Goal: Find specific page/section: Find specific page/section

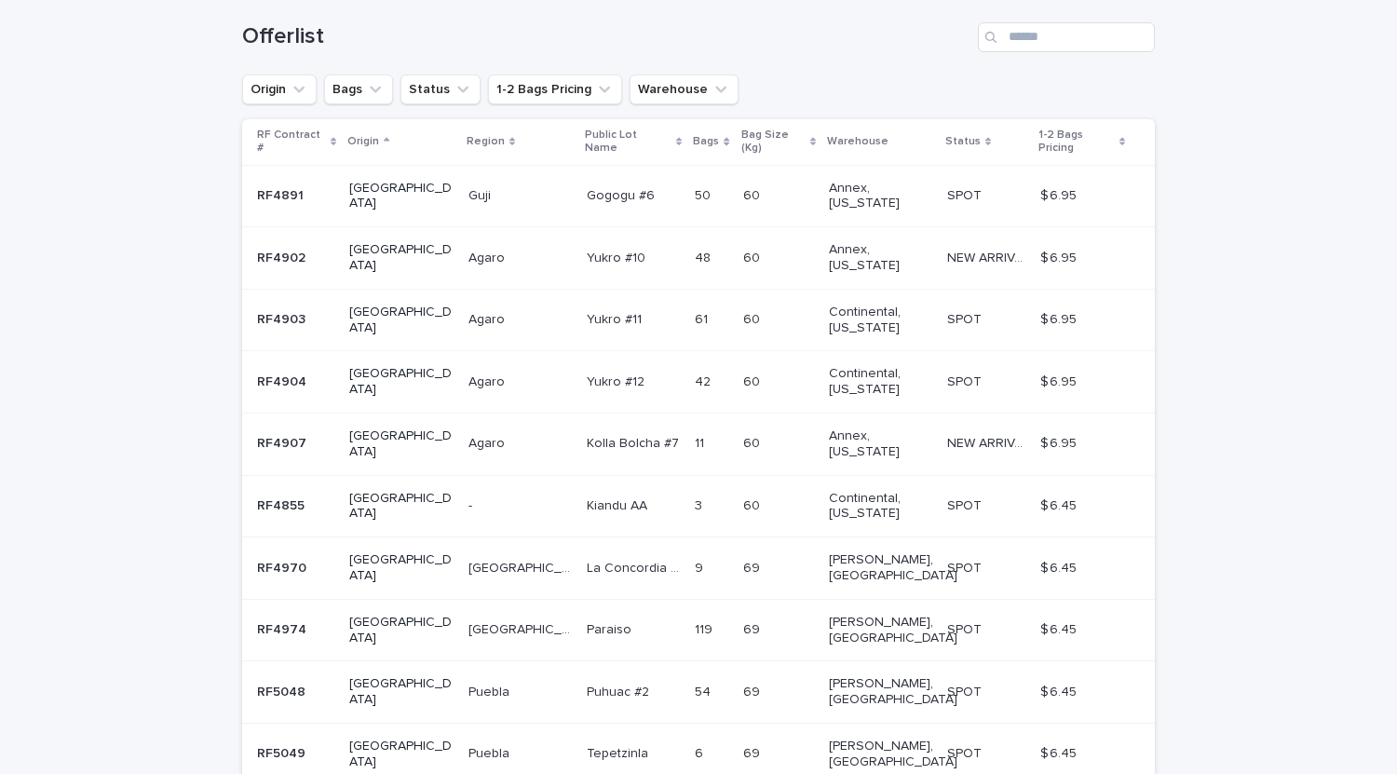
scroll to position [306, 0]
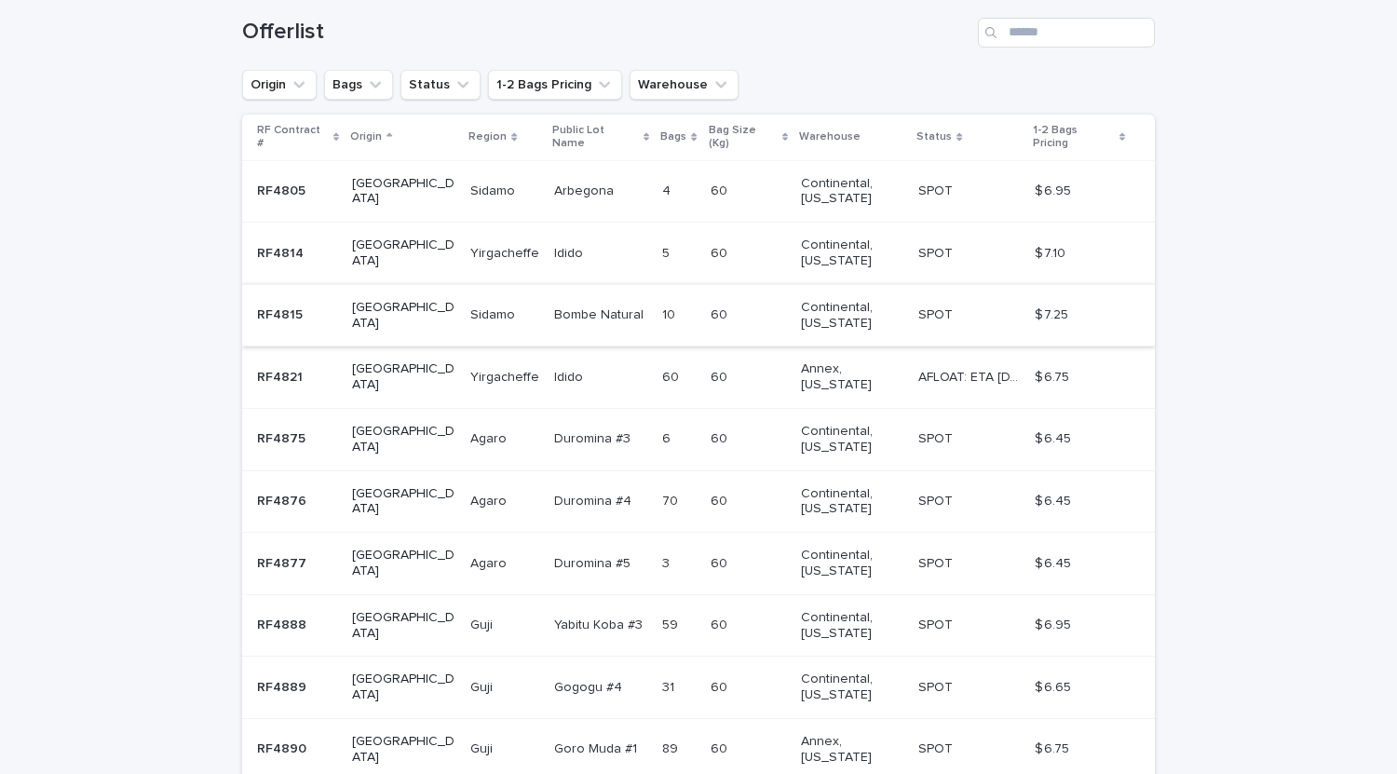
scroll to position [310, 0]
click at [463, 319] on td "[PERSON_NAME]" at bounding box center [505, 316] width 84 height 62
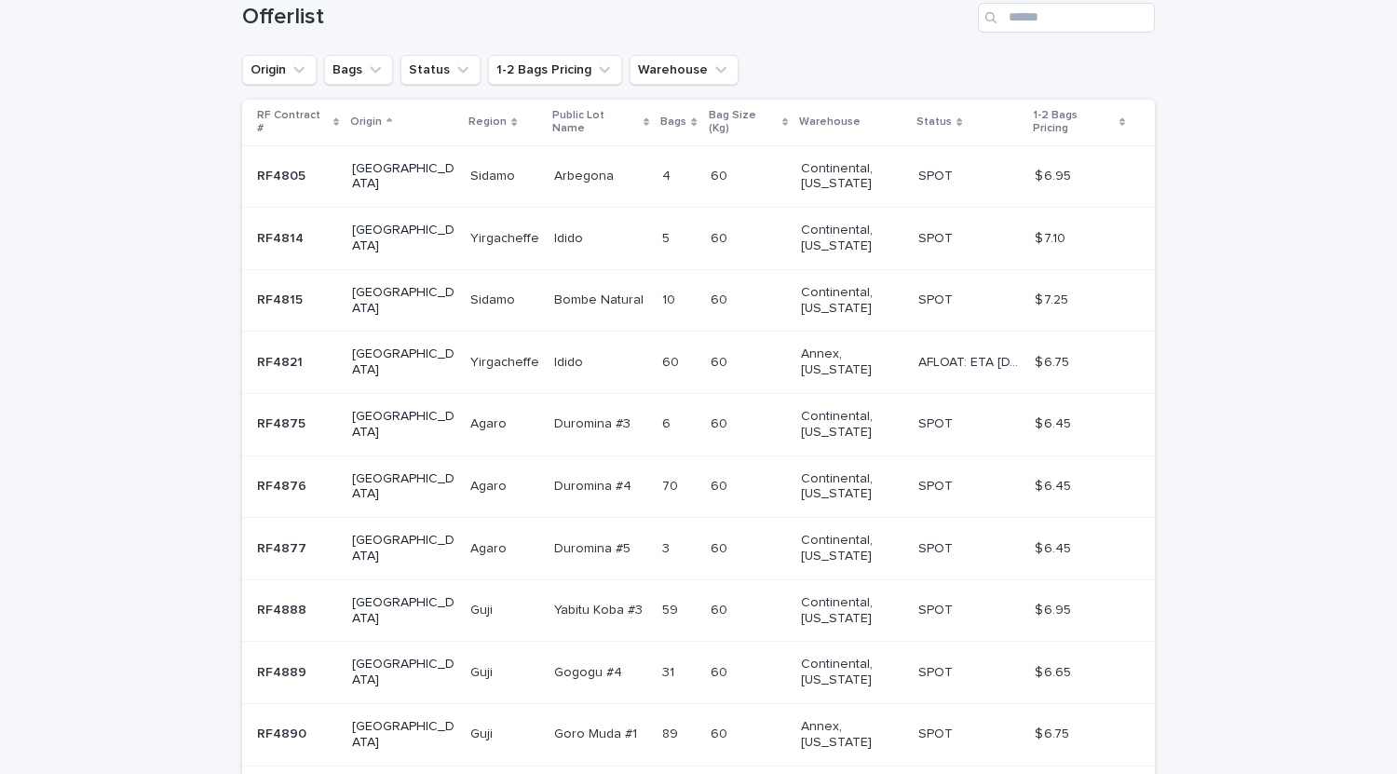
scroll to position [311, 0]
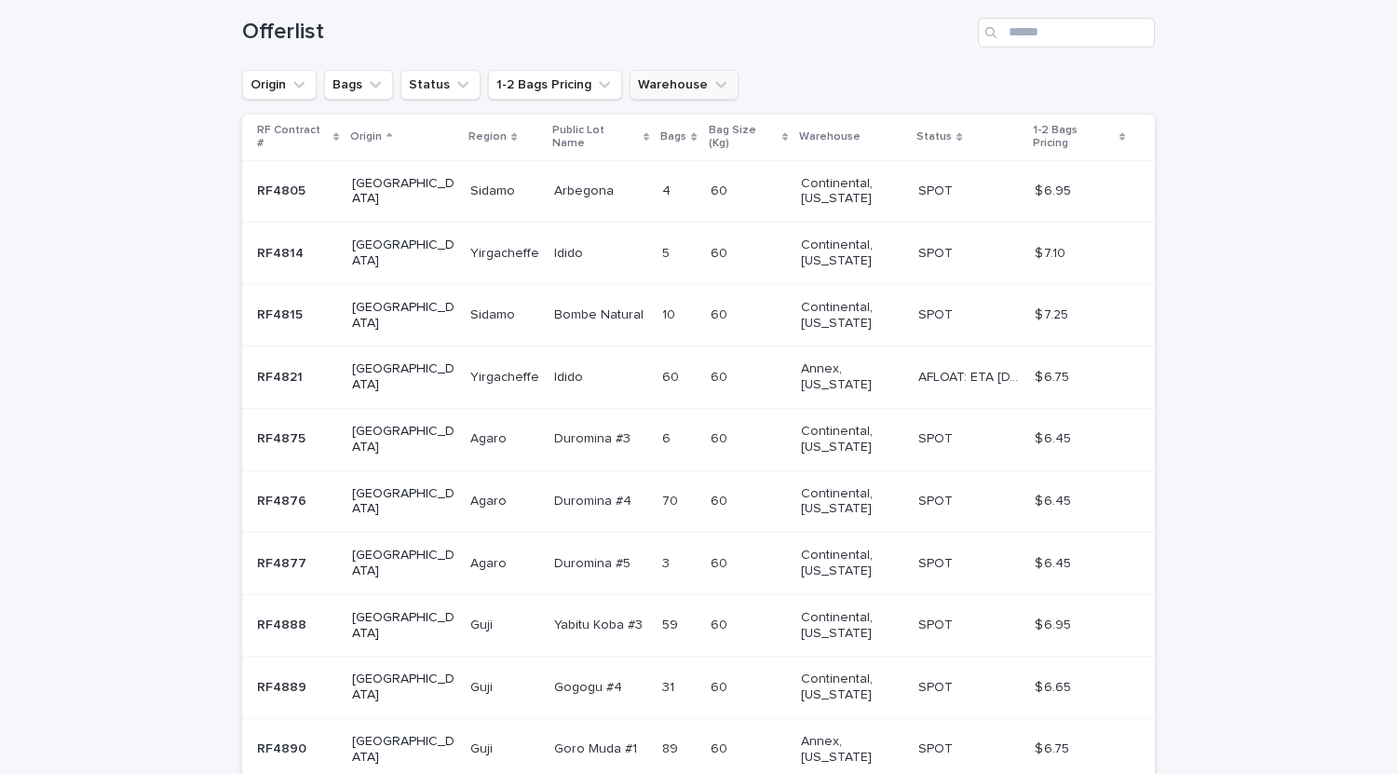
click at [683, 90] on button "Warehouse" at bounding box center [684, 85] width 109 height 30
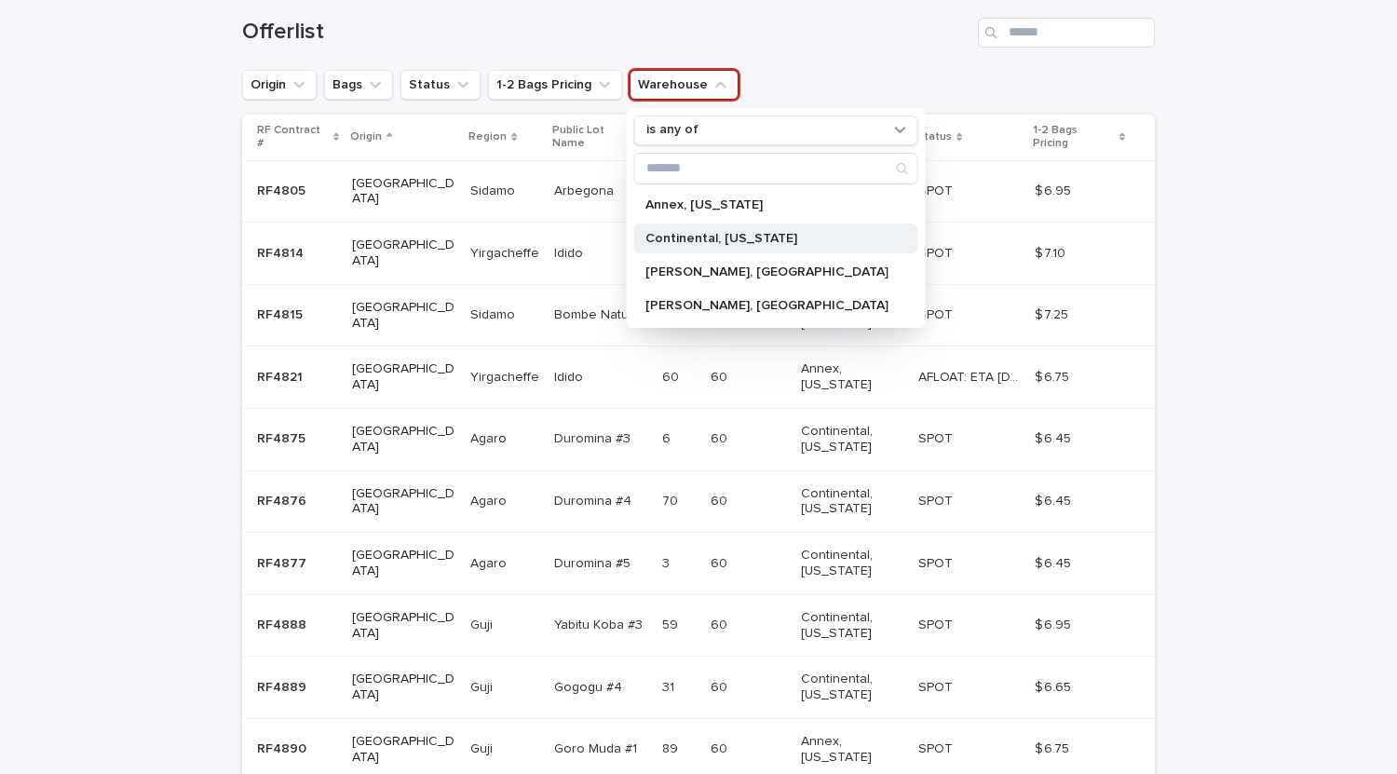
click at [689, 241] on p "Continental, [US_STATE]" at bounding box center [767, 238] width 243 height 13
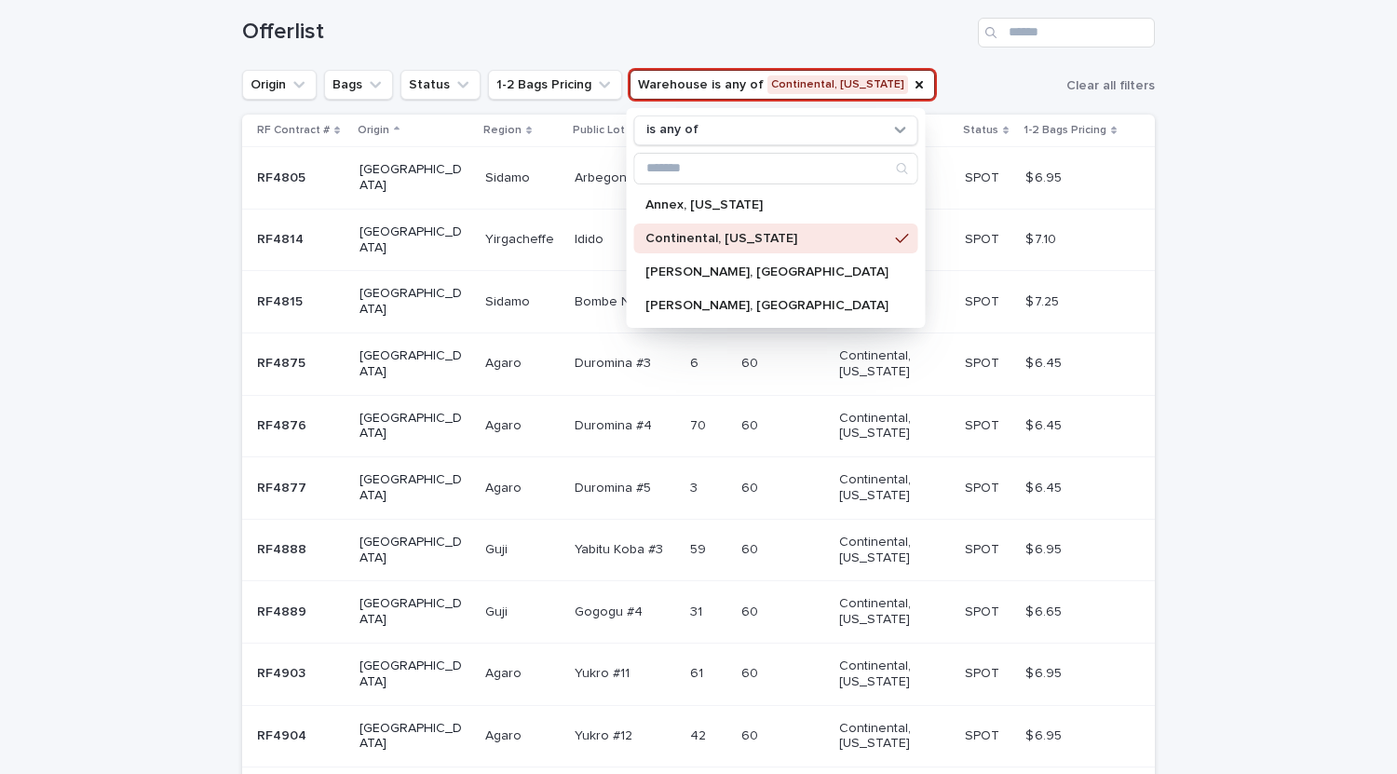
click at [1264, 281] on div "Loading... Saving… Loading... Saving… Offerlist Origin Bags Status 1-2 Bags Pri…" at bounding box center [698, 452] width 1397 height 945
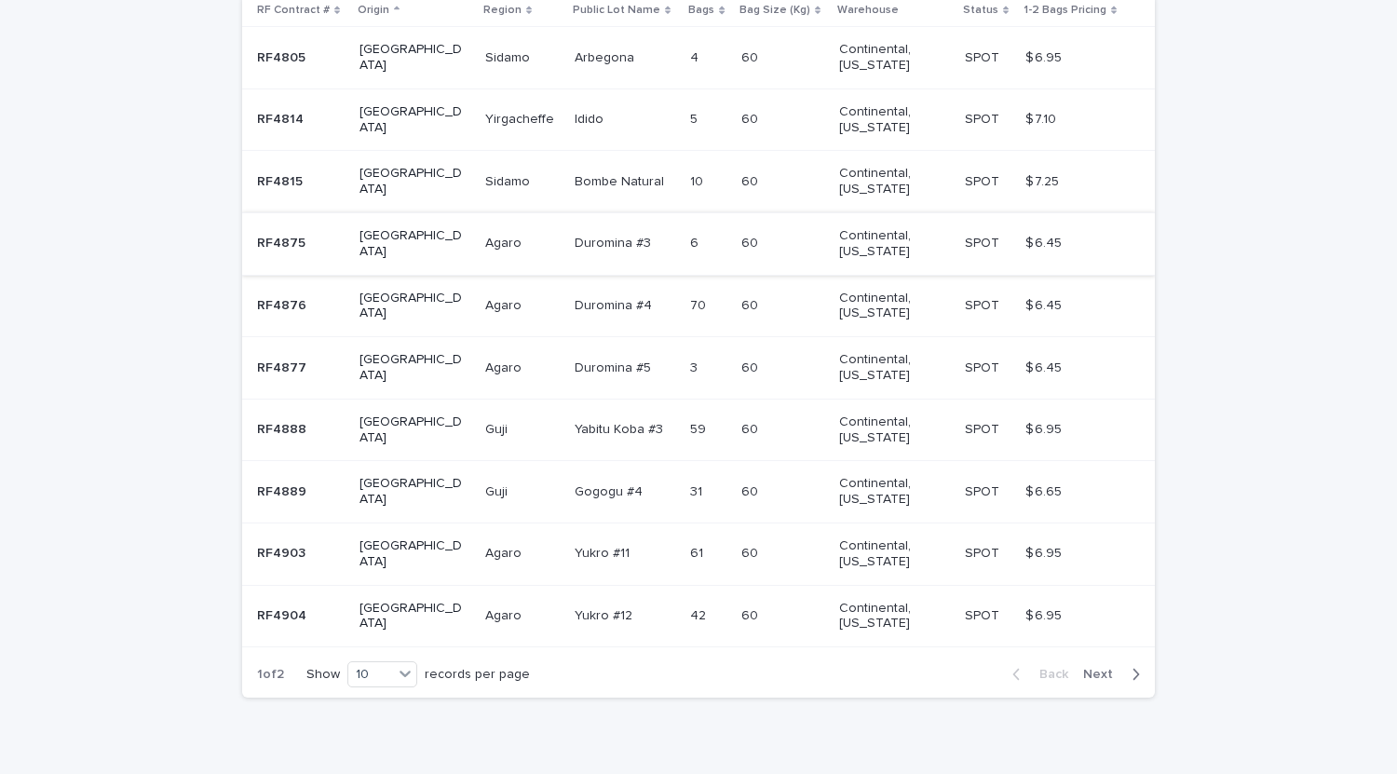
scroll to position [430, 0]
click at [1094, 677] on span "Next" at bounding box center [1103, 675] width 41 height 13
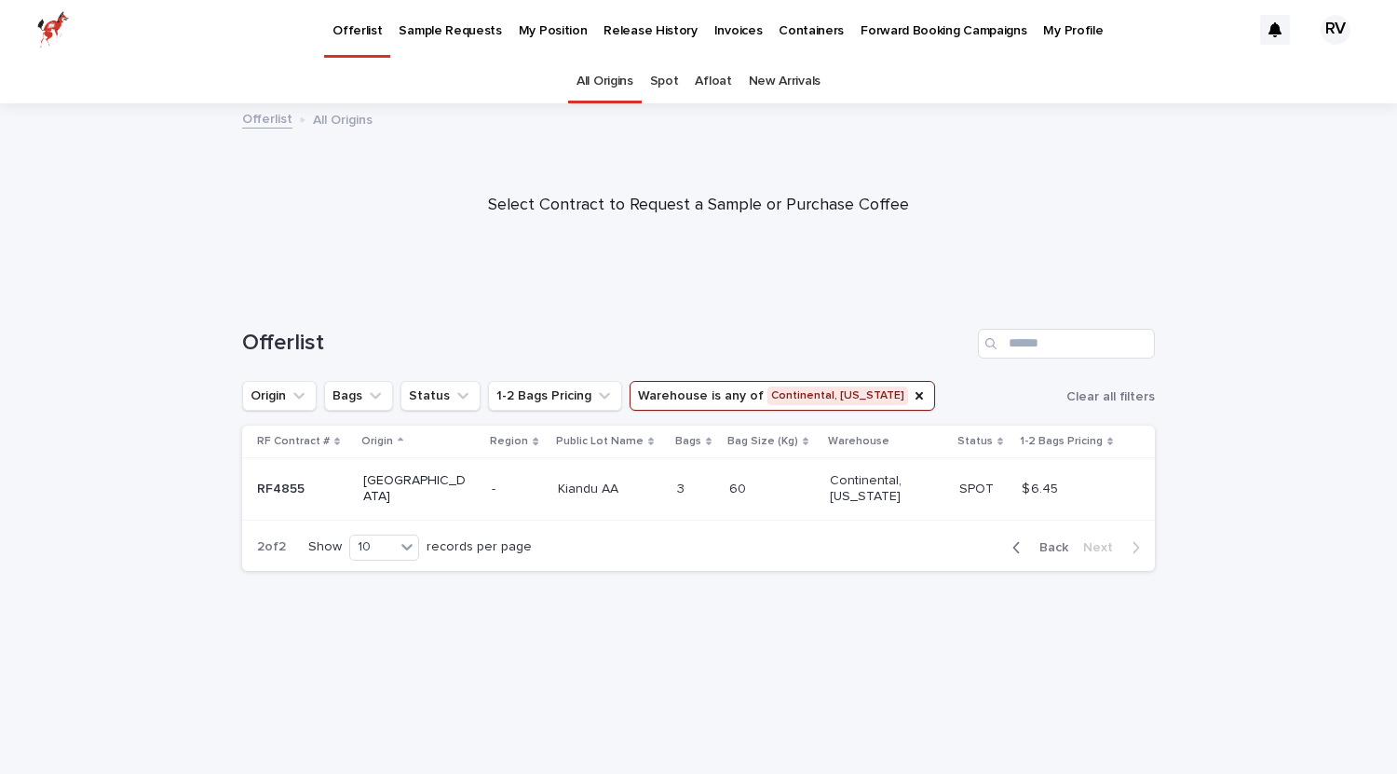
click at [558, 500] on div "Kiandu AA Kiandu AA" at bounding box center [610, 489] width 104 height 31
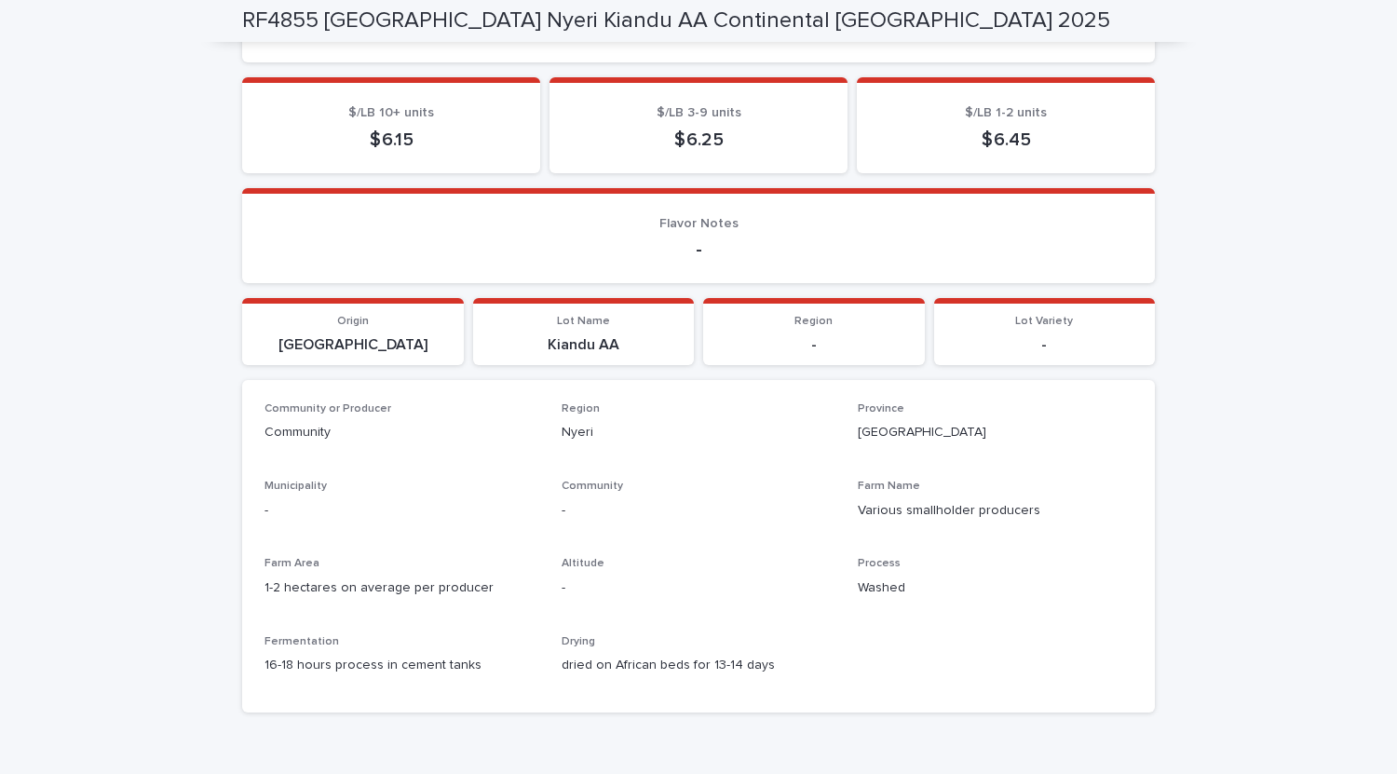
scroll to position [910, 0]
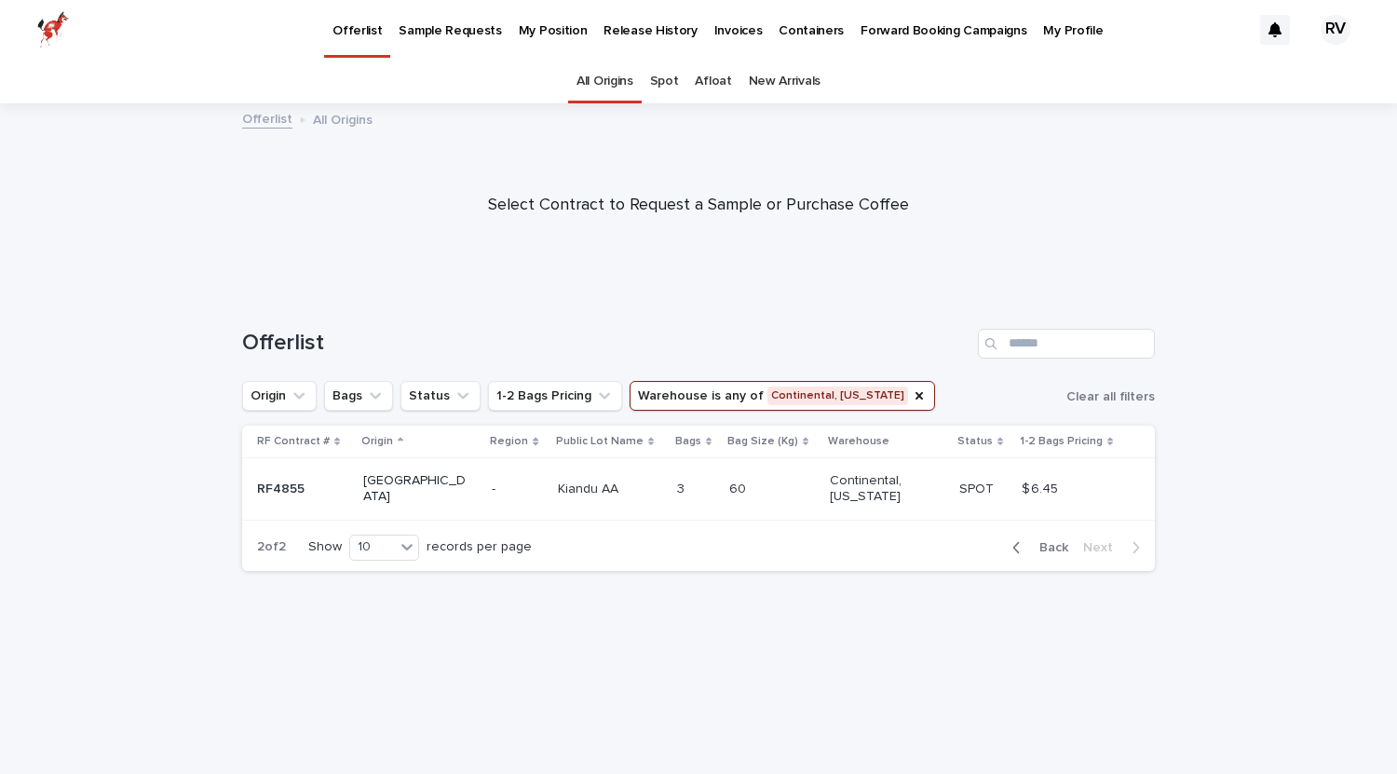
click at [1043, 551] on span "Back" at bounding box center [1048, 547] width 40 height 13
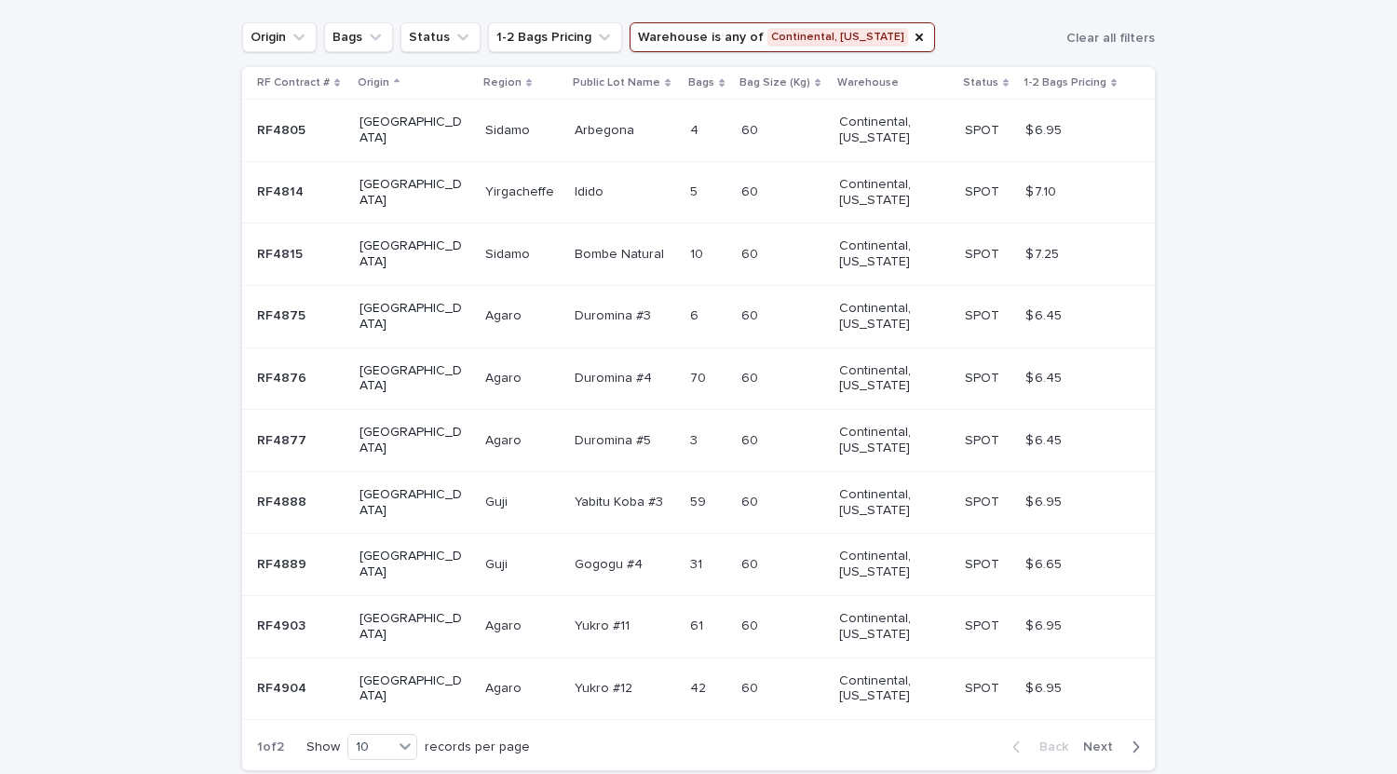
scroll to position [348, 0]
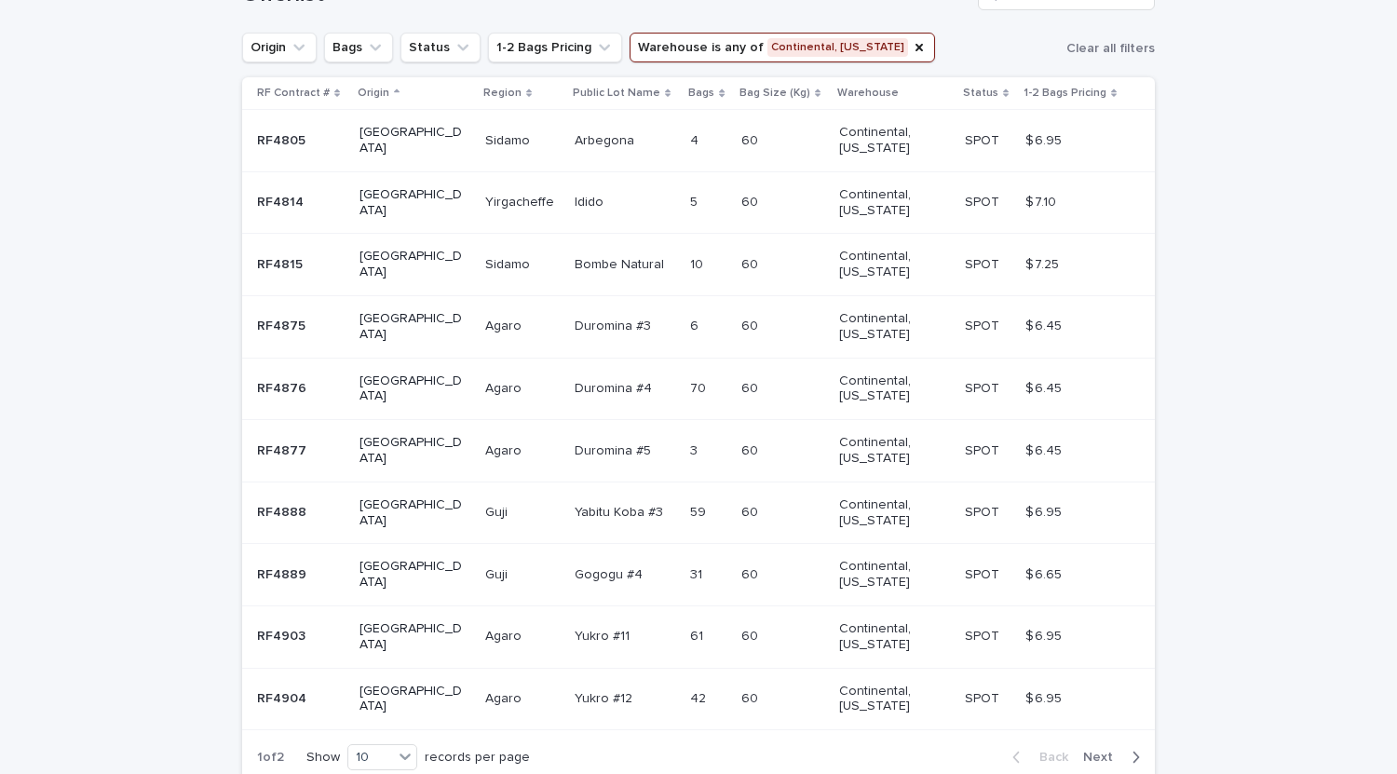
click at [575, 216] on div "Idido Idido" at bounding box center [626, 202] width 102 height 31
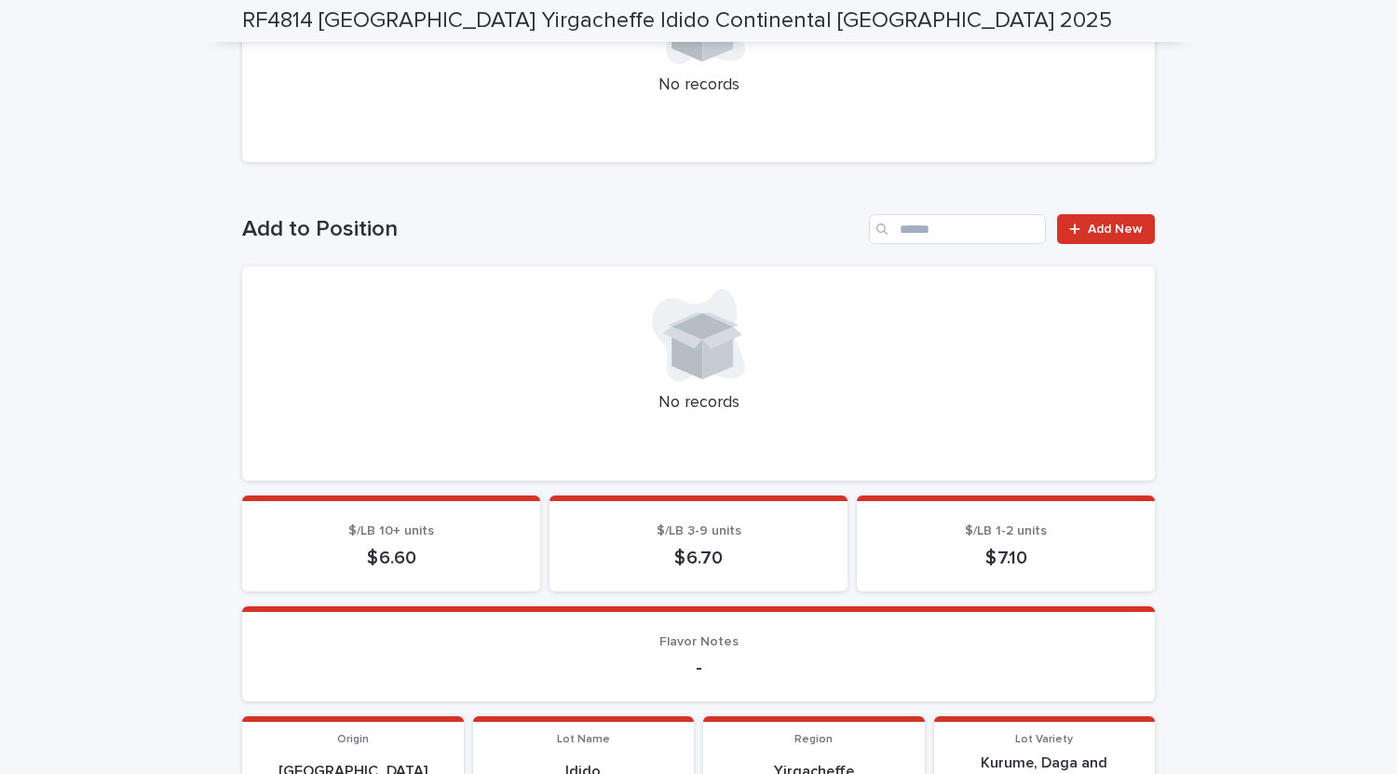
scroll to position [458, 0]
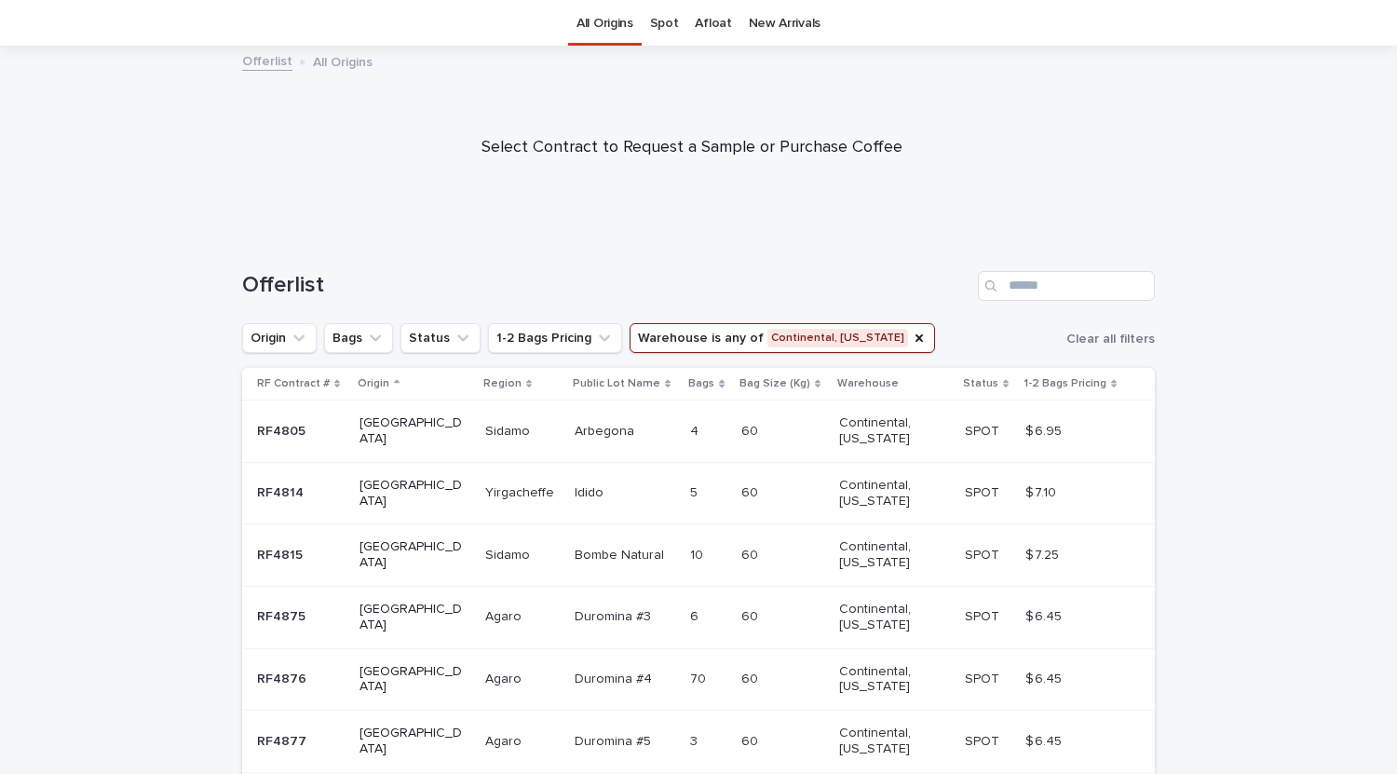
scroll to position [60, 0]
